Goal: Information Seeking & Learning: Learn about a topic

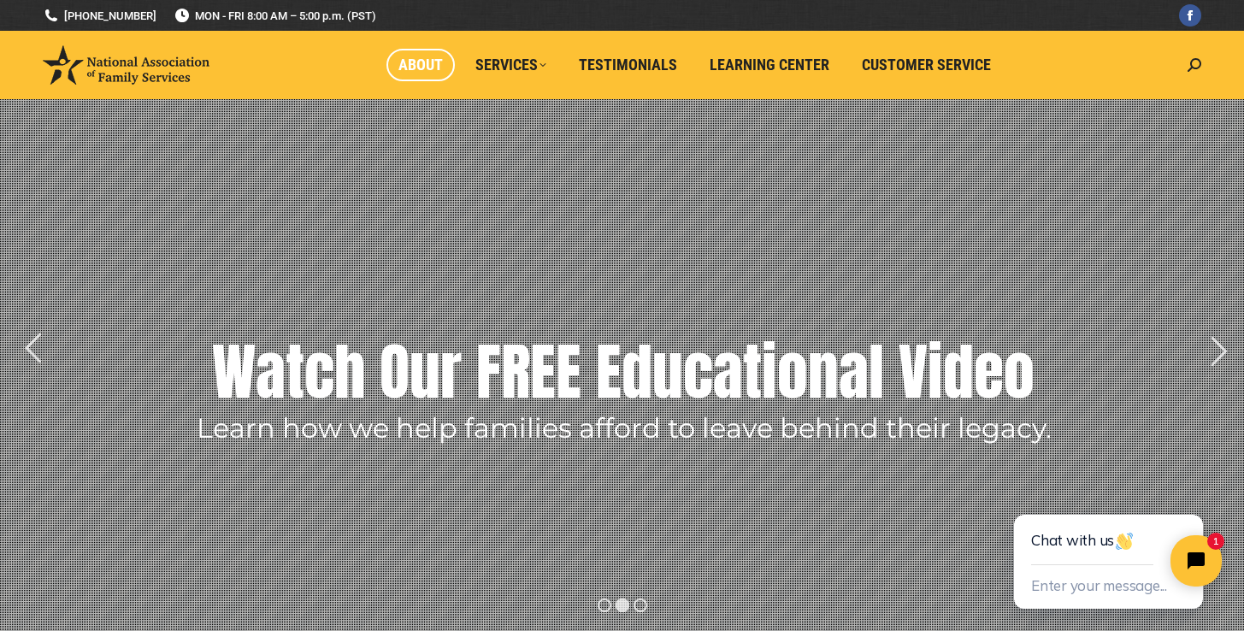
click at [421, 68] on span "About" at bounding box center [420, 65] width 44 height 19
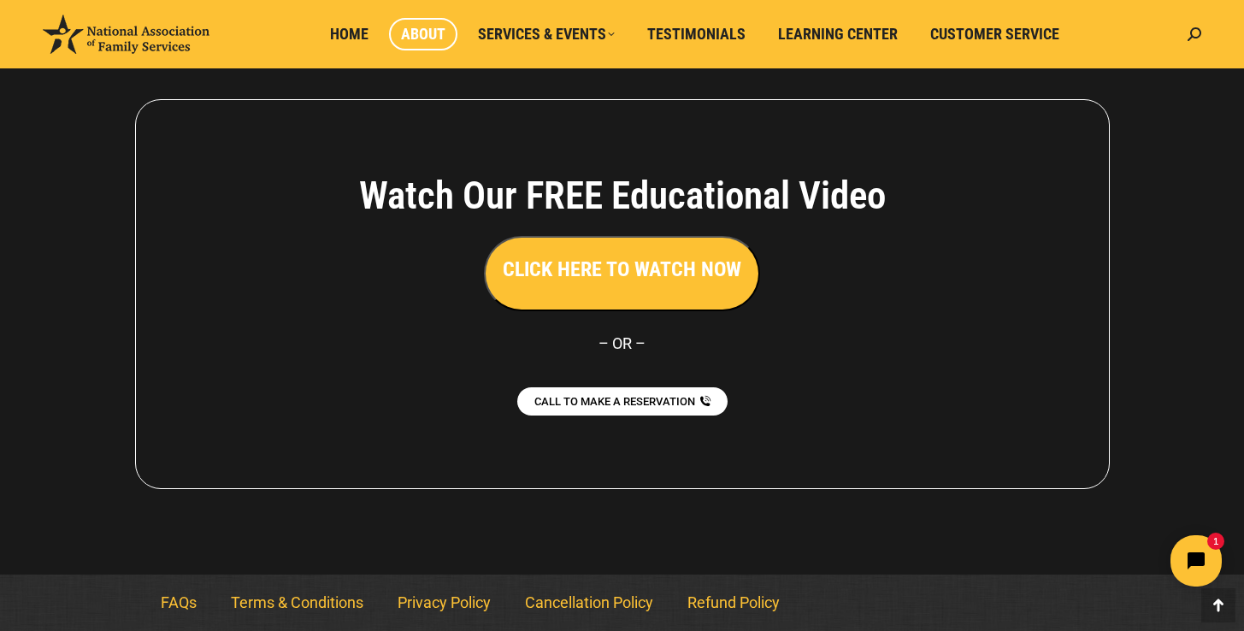
scroll to position [1322, 0]
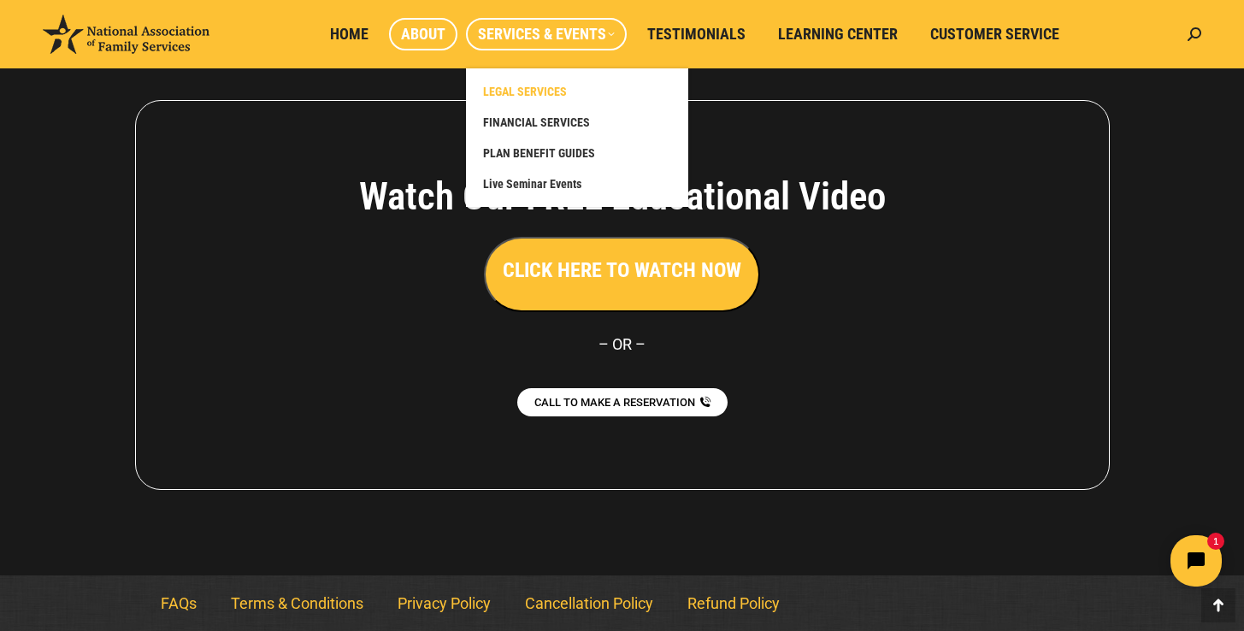
click at [538, 91] on span "LEGAL SERVICES" at bounding box center [525, 91] width 84 height 15
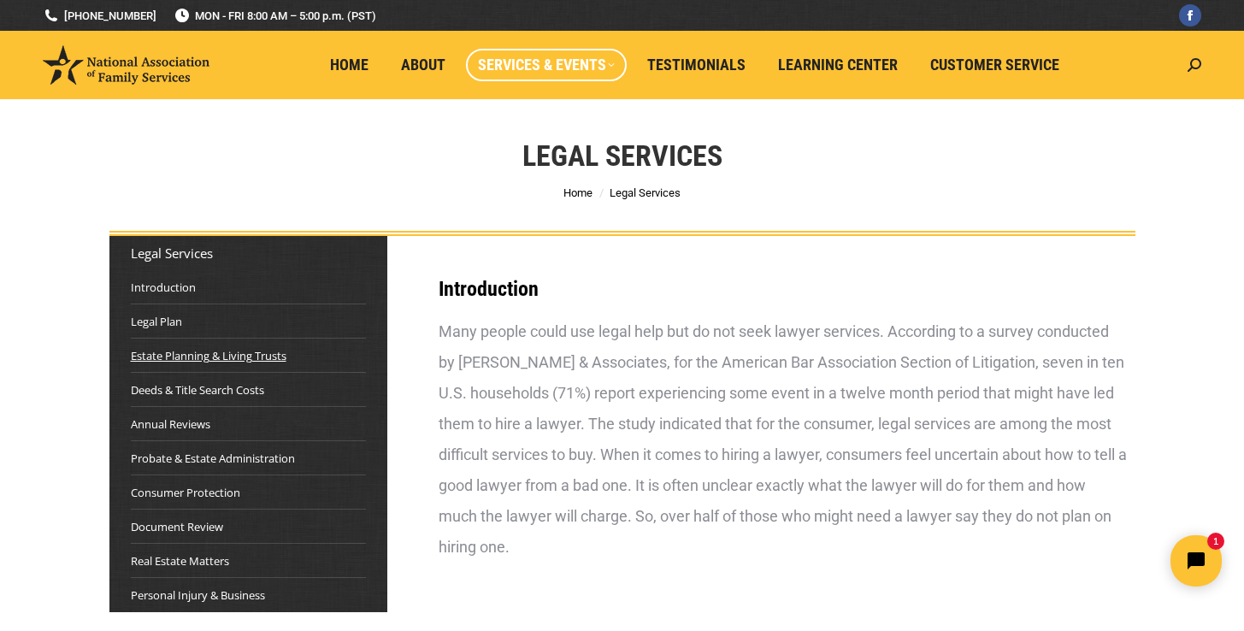
click at [194, 353] on link "Estate Planning & Living Trusts" at bounding box center [209, 355] width 156 height 17
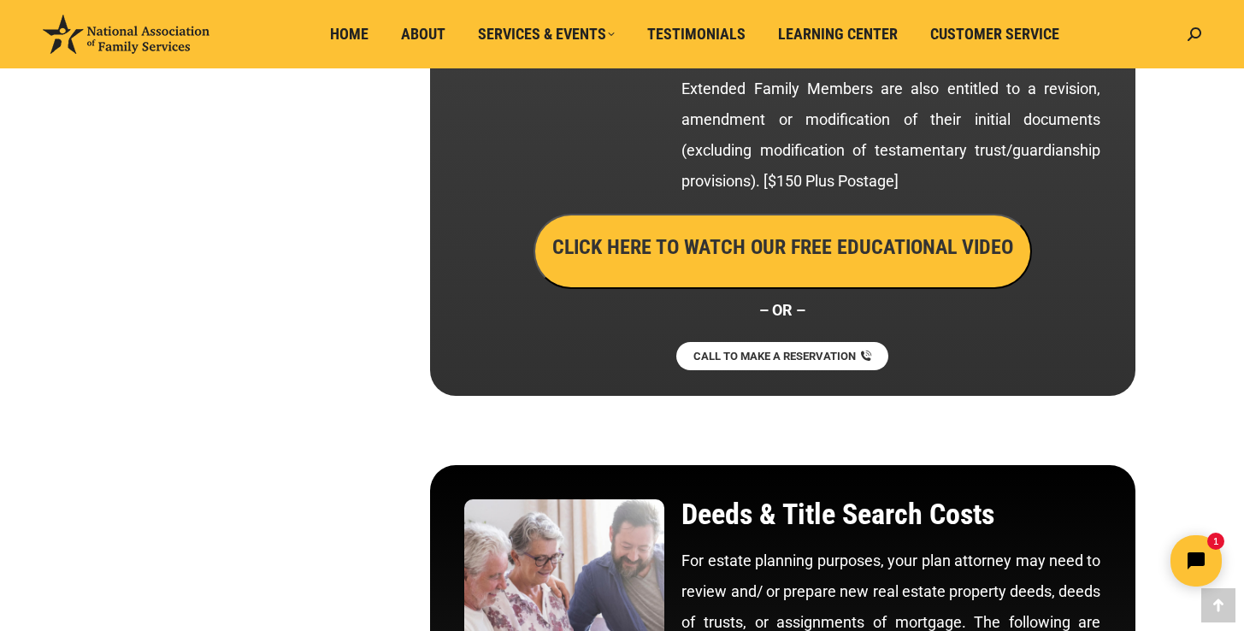
scroll to position [3357, 0]
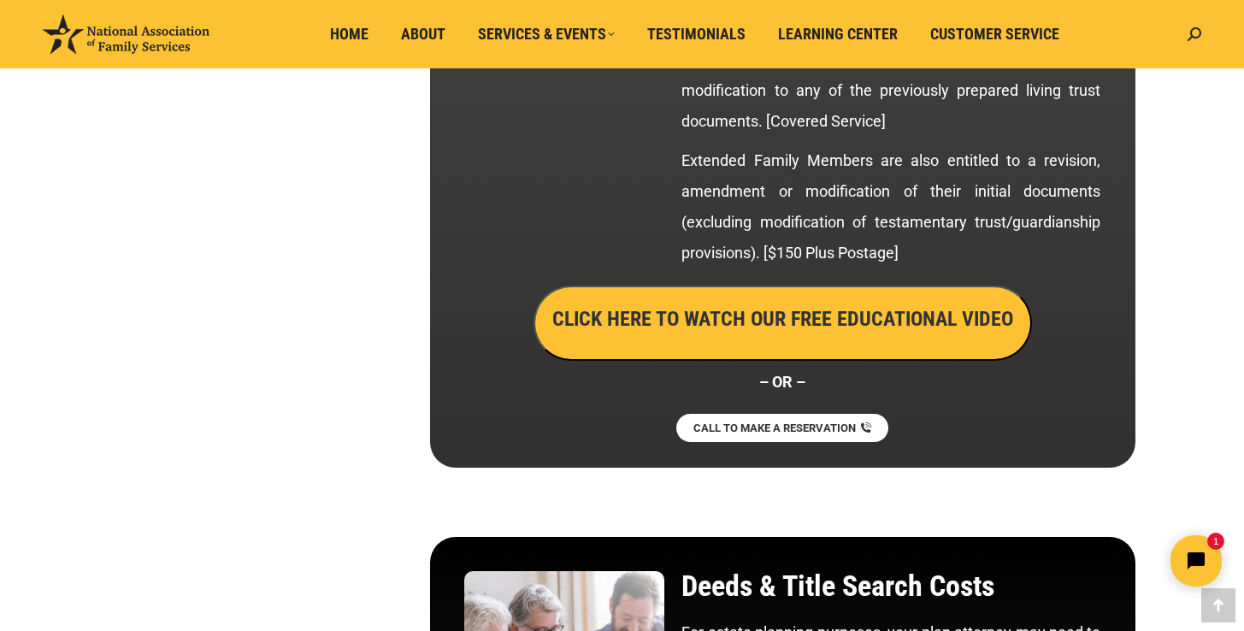
click at [834, 318] on h3 "CLICK HERE TO WATCH OUR FREE EDUCATIONAL VIDEO" at bounding box center [782, 318] width 461 height 29
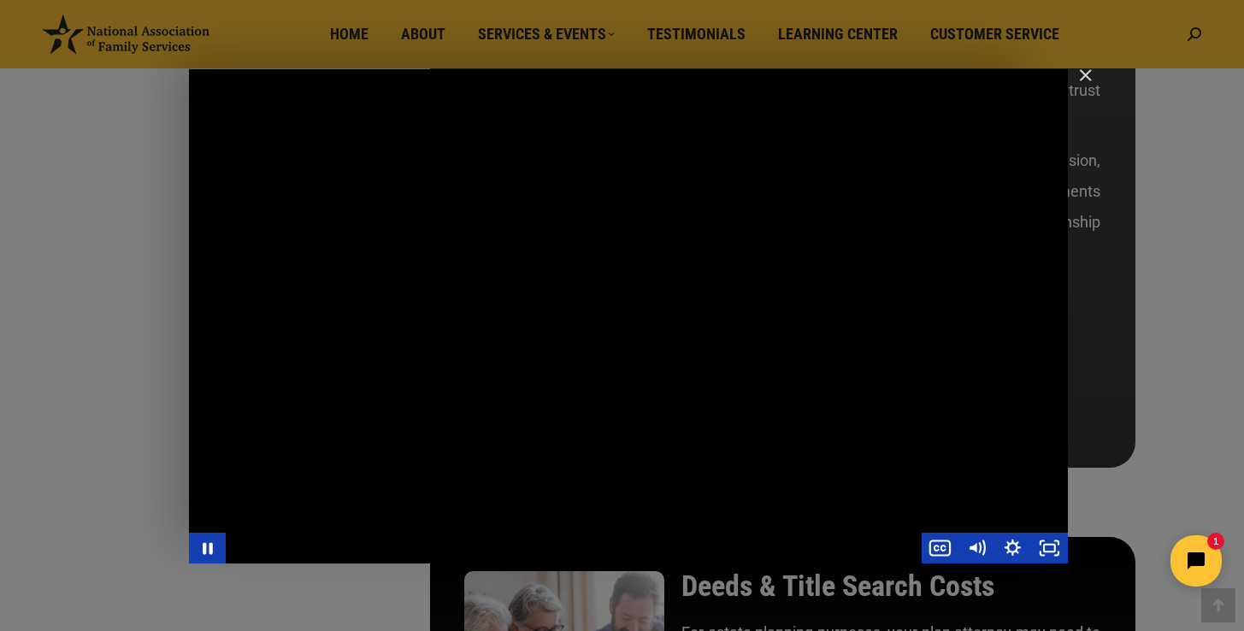
drag, startPoint x: 1050, startPoint y: 281, endPoint x: 1034, endPoint y: 282, distance: 16.3
click at [1034, 282] on div "Main Video - Full Webinar (Emma) Landon V1.4" at bounding box center [628, 316] width 879 height 494
click at [1020, 267] on div "Main Video - Full Webinar (Emma) Landon V1.4" at bounding box center [628, 316] width 879 height 494
click at [974, 391] on div "Main Video - Full Webinar (Emma) Landon V1.4" at bounding box center [628, 316] width 879 height 494
click at [974, 379] on div "Main Video - Full Webinar (Emma) Landon V1.4" at bounding box center [628, 316] width 879 height 494
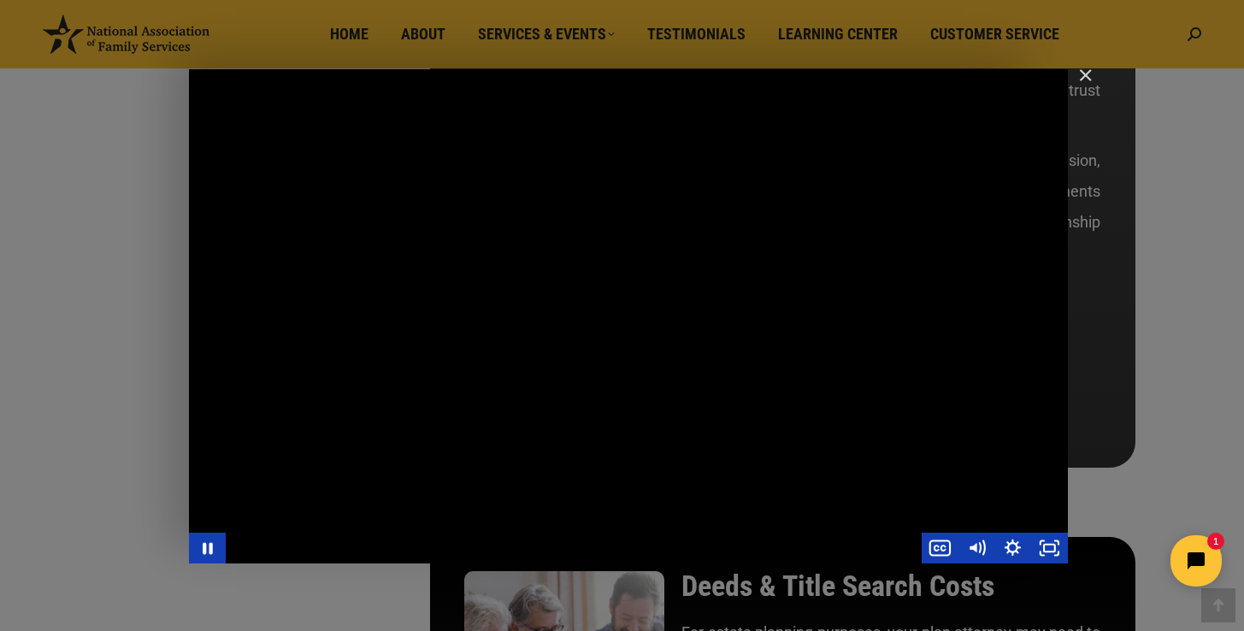
click at [385, 501] on div "Main Video - Full Webinar (Emma) Landon V1.4" at bounding box center [628, 316] width 879 height 494
click at [922, 365] on div "Main Video - Full Webinar (Emma) Landon V1.4" at bounding box center [628, 316] width 879 height 494
click at [622, 280] on div "Main Video - Full Webinar (Emma) Landon V1.4" at bounding box center [628, 316] width 879 height 494
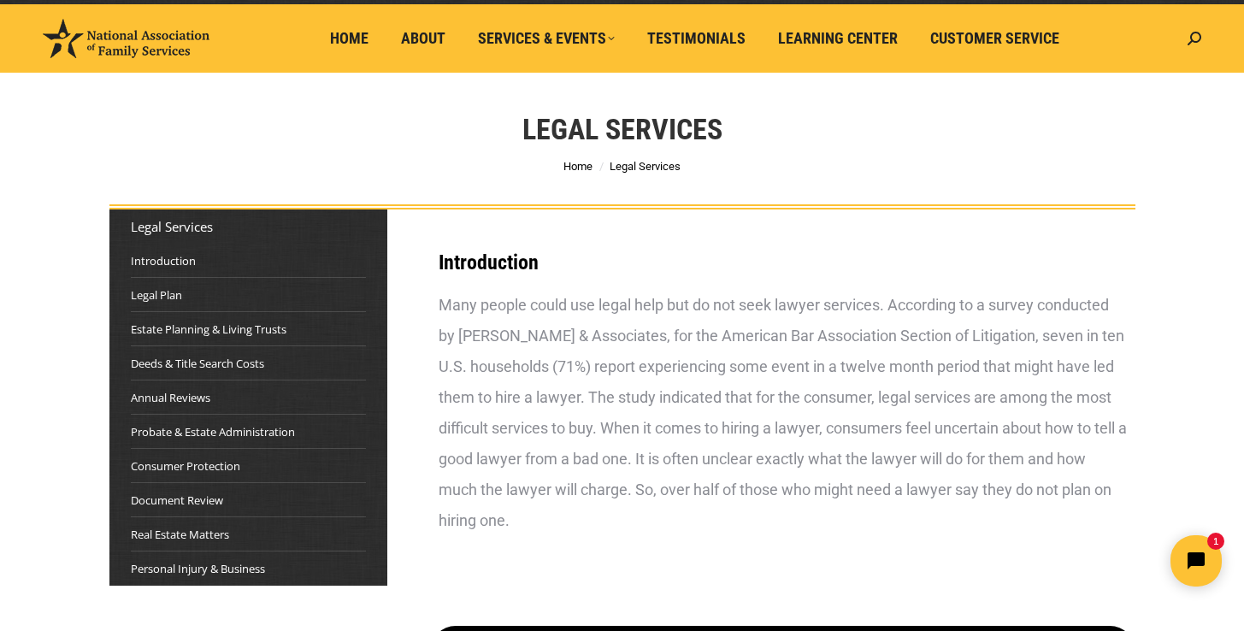
scroll to position [35, 0]
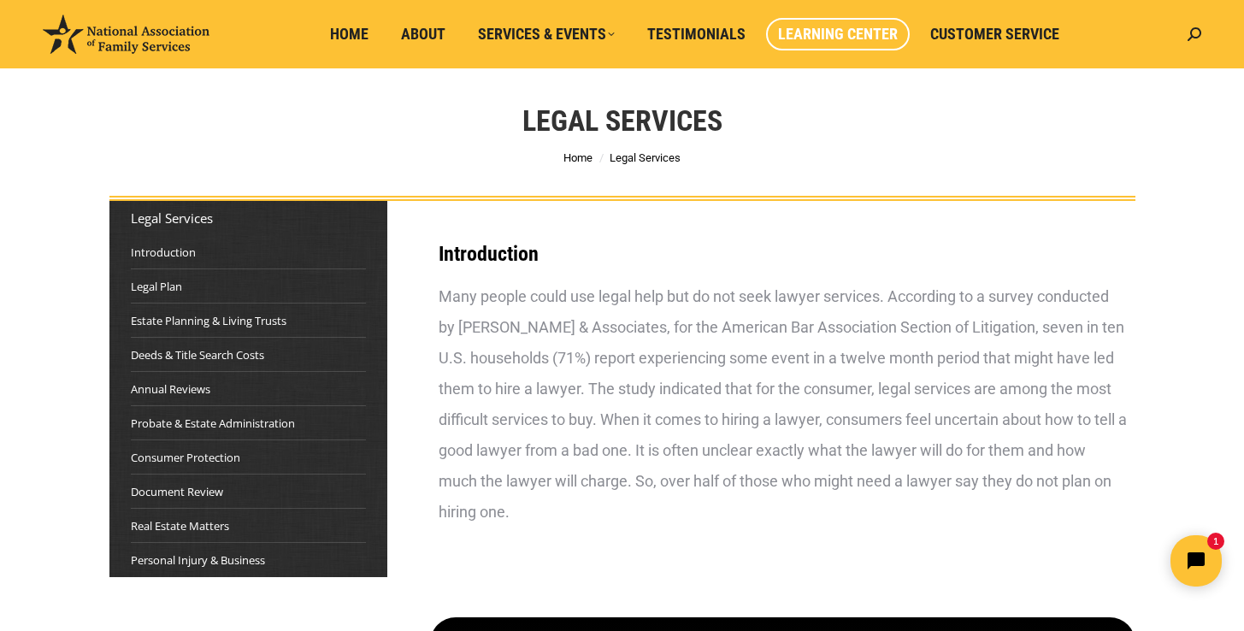
click at [849, 35] on span "Learning Center" at bounding box center [838, 34] width 120 height 19
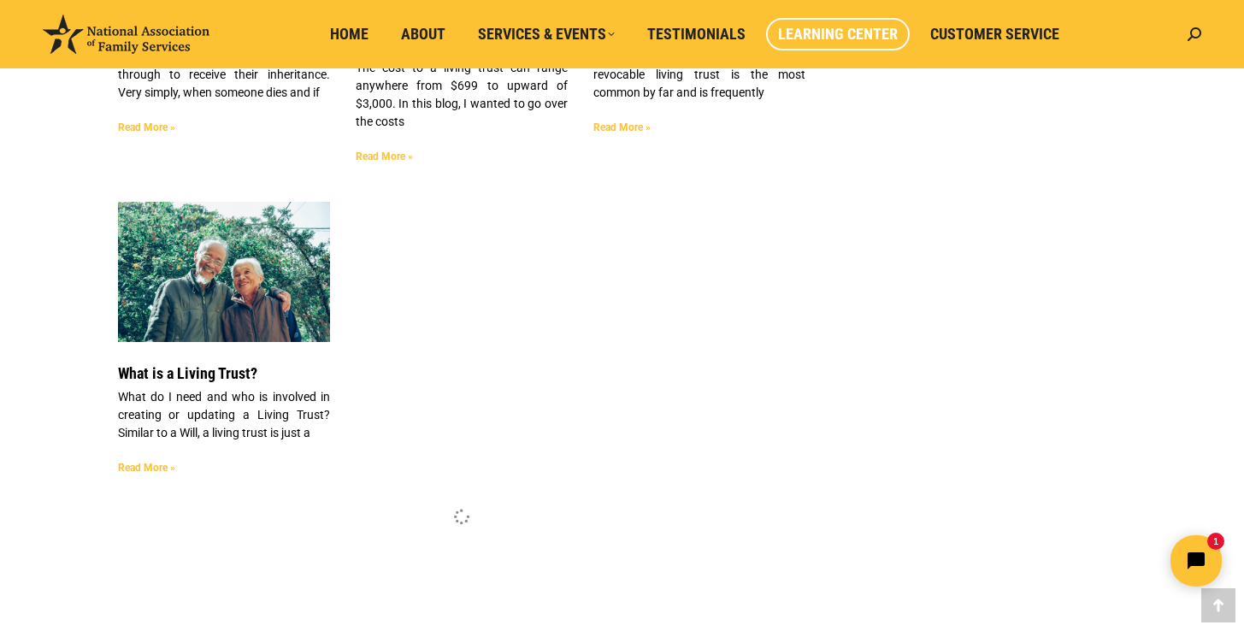
scroll to position [4125, 0]
